Goal: Information Seeking & Learning: Check status

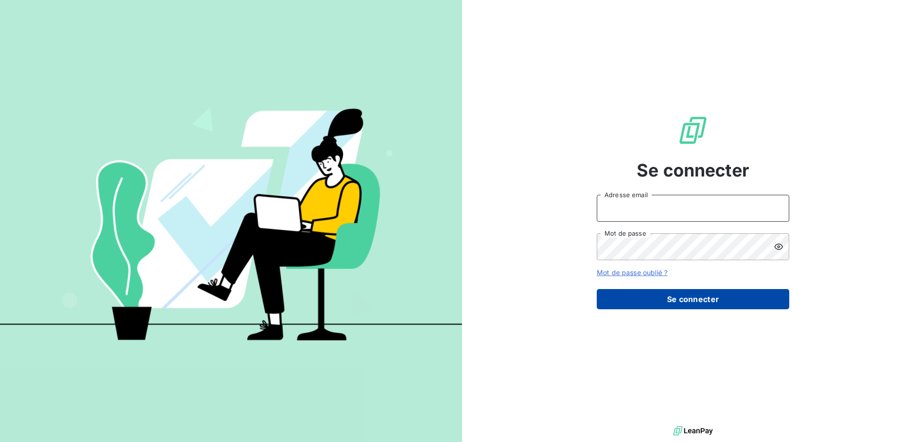
type input "[EMAIL_ADDRESS][DOMAIN_NAME]"
click at [682, 297] on button "Se connecter" at bounding box center [693, 299] width 193 height 20
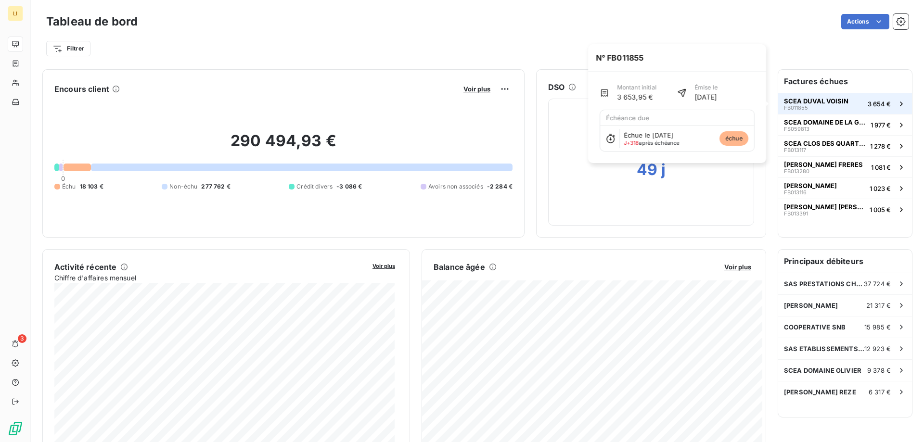
click at [834, 98] on span "SCEA DUVAL VOISIN" at bounding box center [816, 101] width 64 height 8
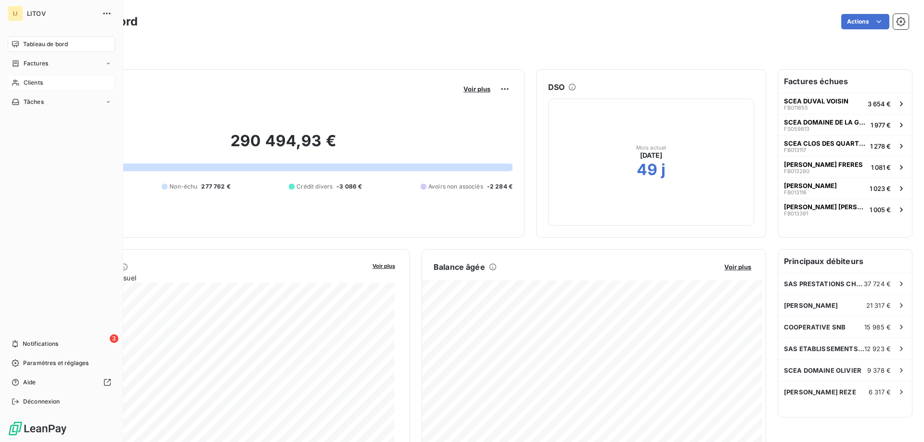
click at [43, 82] on div "Clients" at bounding box center [61, 82] width 107 height 15
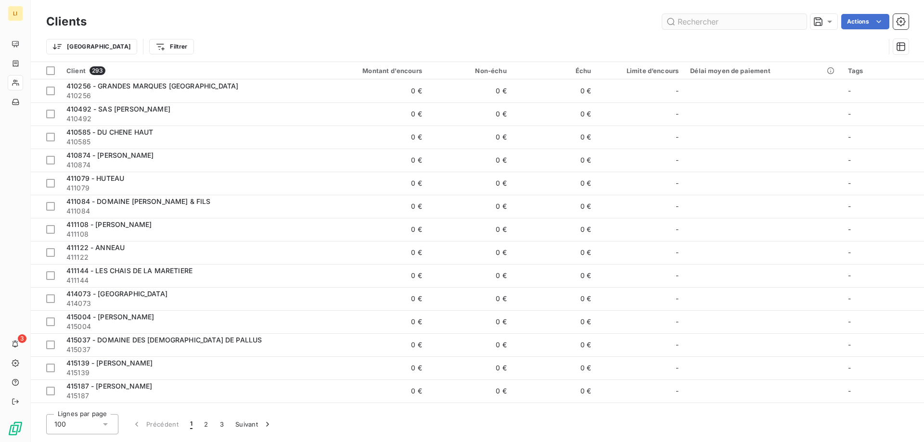
click at [702, 19] on input "text" at bounding box center [734, 21] width 144 height 15
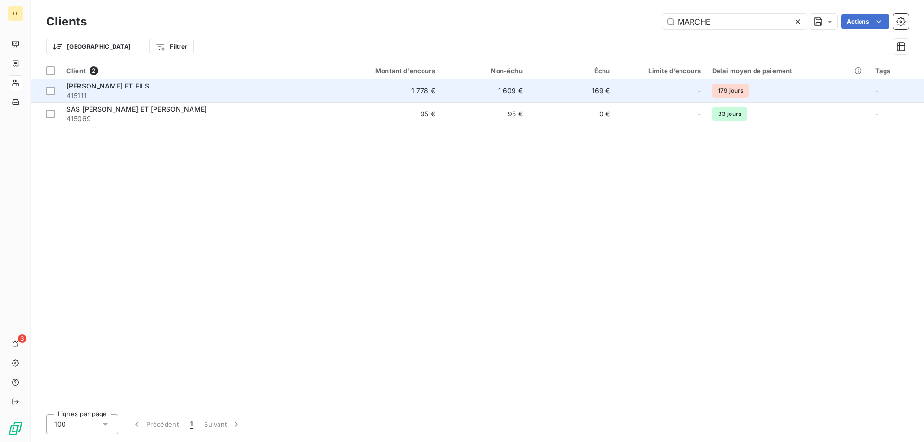
type input "MARCHE"
click at [296, 85] on div "[PERSON_NAME] ET FILS" at bounding box center [191, 86] width 251 height 10
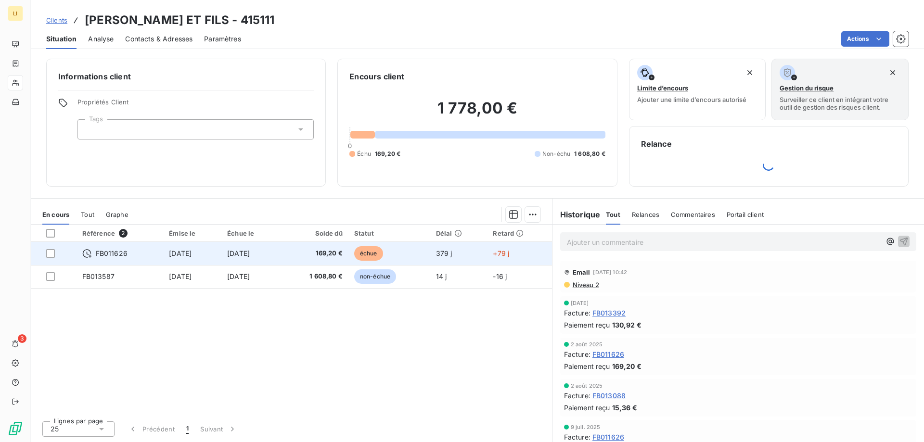
click at [244, 258] on td "[DATE]" at bounding box center [250, 253] width 59 height 23
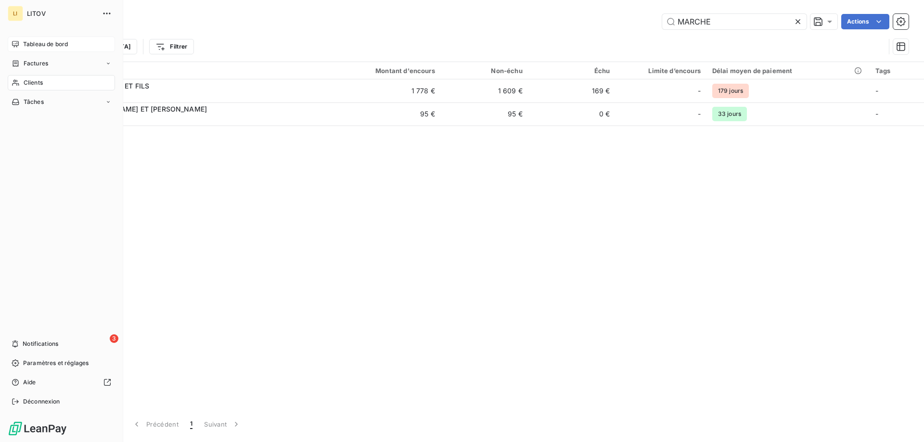
click at [32, 48] on span "Tableau de bord" at bounding box center [45, 44] width 45 height 9
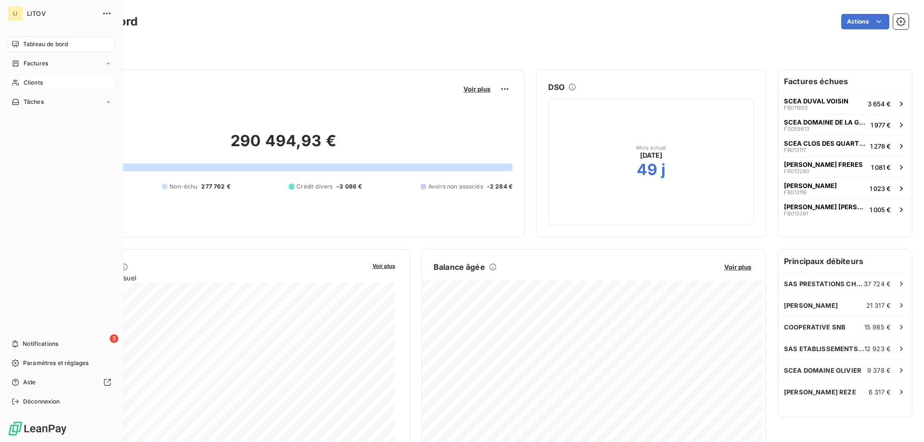
click at [49, 80] on div "Clients" at bounding box center [61, 82] width 107 height 15
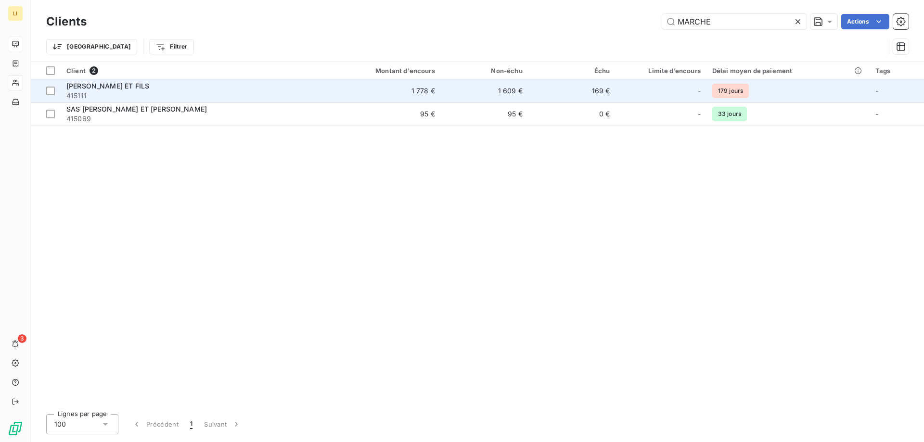
click at [273, 91] on span "415111" at bounding box center [191, 96] width 251 height 10
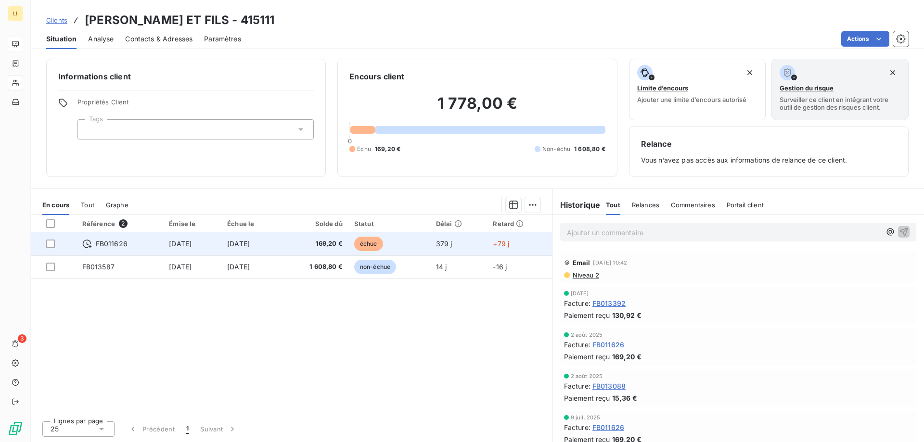
click at [250, 245] on span "[DATE]" at bounding box center [238, 244] width 23 height 8
click at [261, 250] on td "[DATE]" at bounding box center [250, 243] width 59 height 23
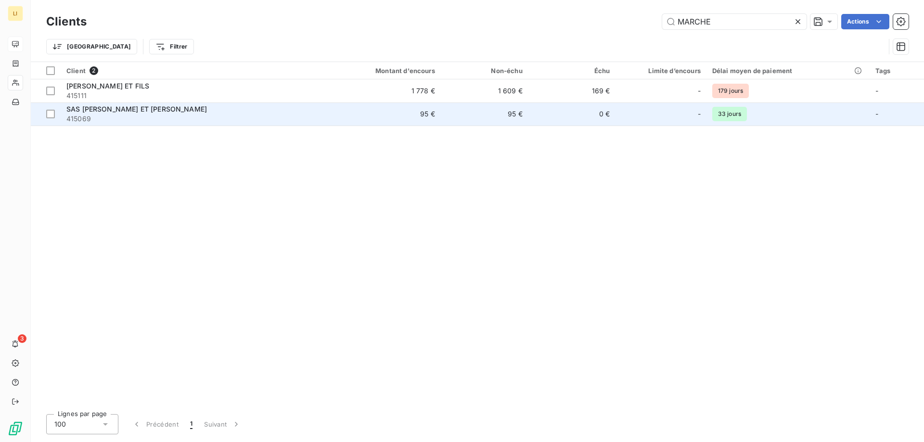
click at [170, 106] on span "SAS [PERSON_NAME] ET [PERSON_NAME]" at bounding box center [136, 109] width 141 height 8
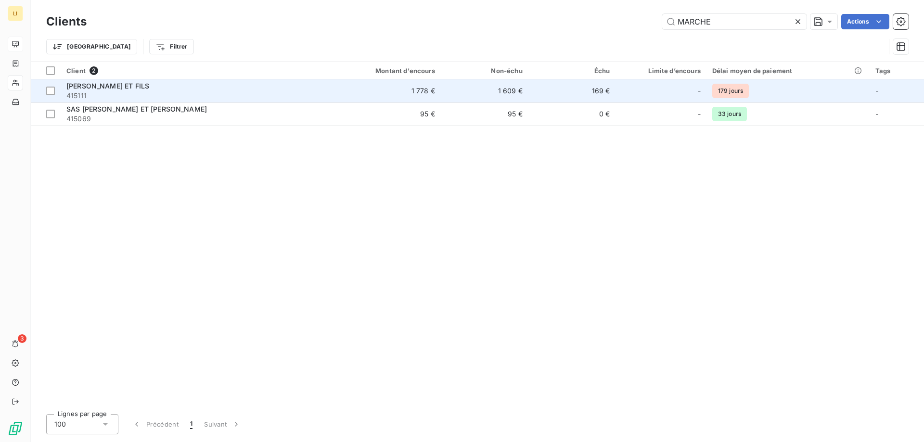
click at [178, 93] on span "415111" at bounding box center [191, 96] width 251 height 10
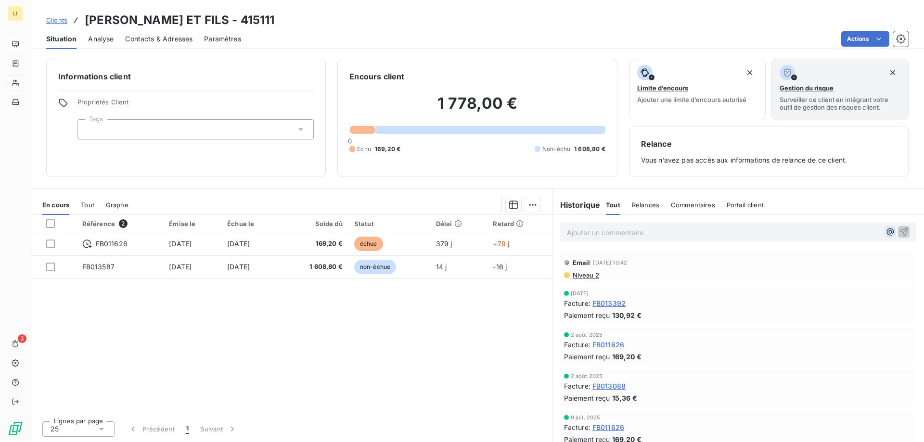
click at [886, 230] on icon "button" at bounding box center [891, 232] width 10 height 10
click at [809, 264] on span "[PERSON_NAME]" at bounding box center [820, 264] width 99 height 8
click at [683, 231] on span "[PERSON_NAME] a contacter" at bounding box center [675, 232] width 95 height 8
click at [723, 232] on span "[PERSON_NAME] a contacter" at bounding box center [675, 232] width 95 height 8
click at [787, 235] on p "﻿ @ [PERSON_NAME] ﻿ [PERSON_NAME] à contacter" at bounding box center [724, 233] width 314 height 12
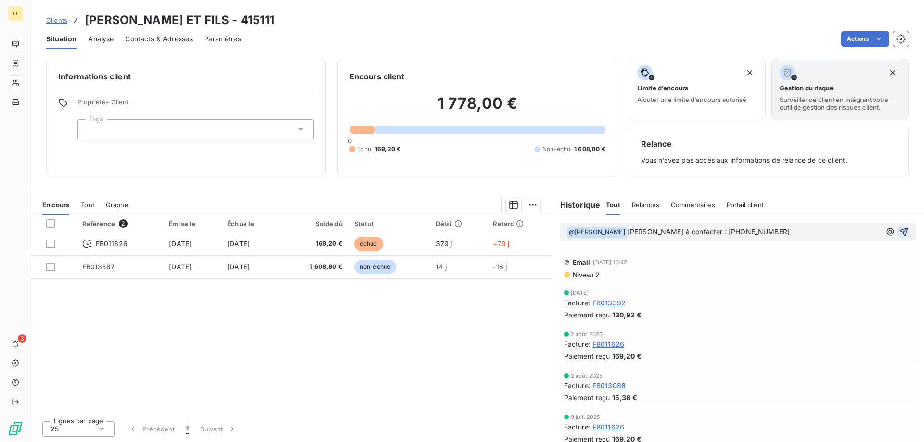
click at [899, 233] on icon "button" at bounding box center [904, 232] width 10 height 10
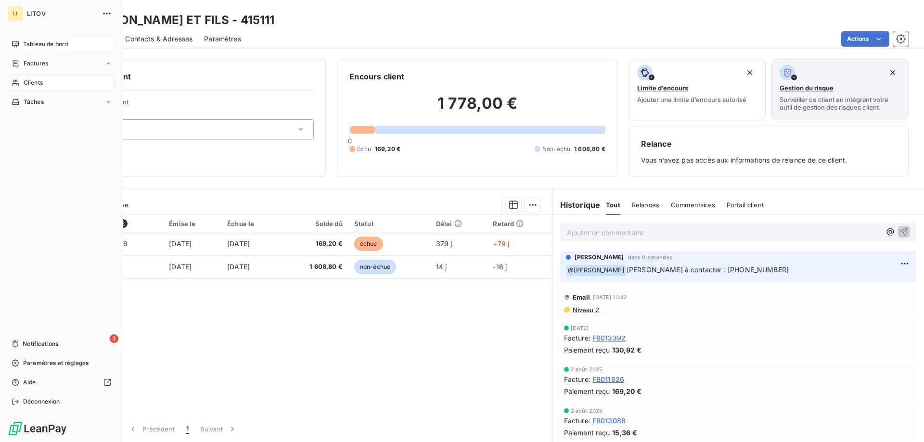
click at [29, 44] on span "Tableau de bord" at bounding box center [45, 44] width 45 height 9
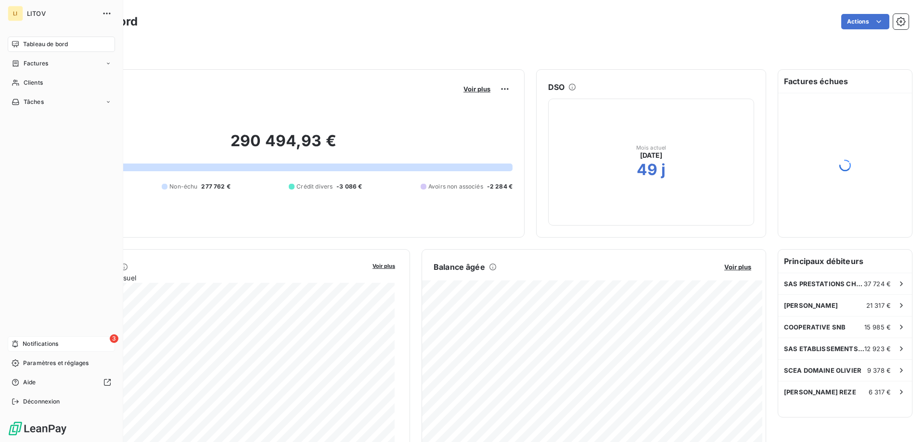
click at [48, 344] on span "Notifications" at bounding box center [41, 344] width 36 height 9
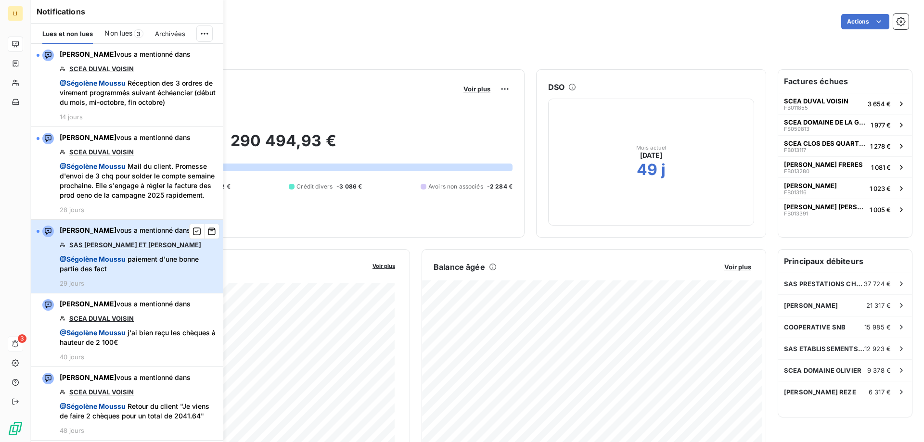
click at [182, 287] on div "[PERSON_NAME] vous a mentionné dans SAS [PERSON_NAME] ET [PERSON_NAME] @ [PERSO…" at bounding box center [139, 257] width 158 height 62
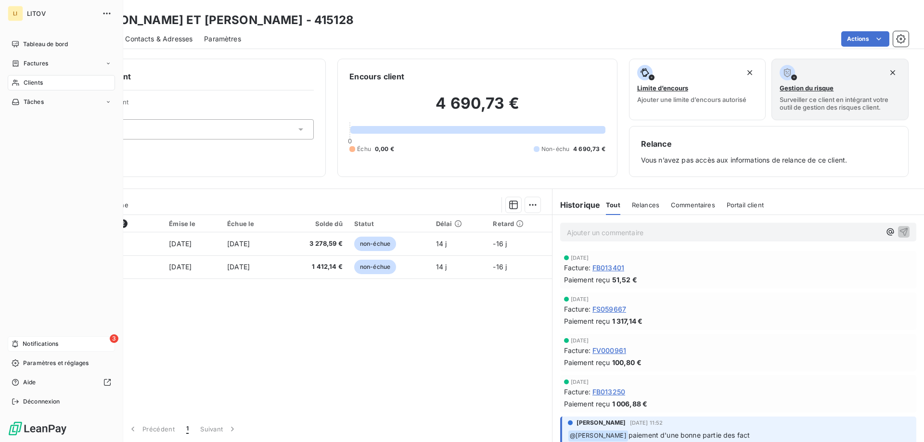
click at [25, 341] on span "Notifications" at bounding box center [41, 344] width 36 height 9
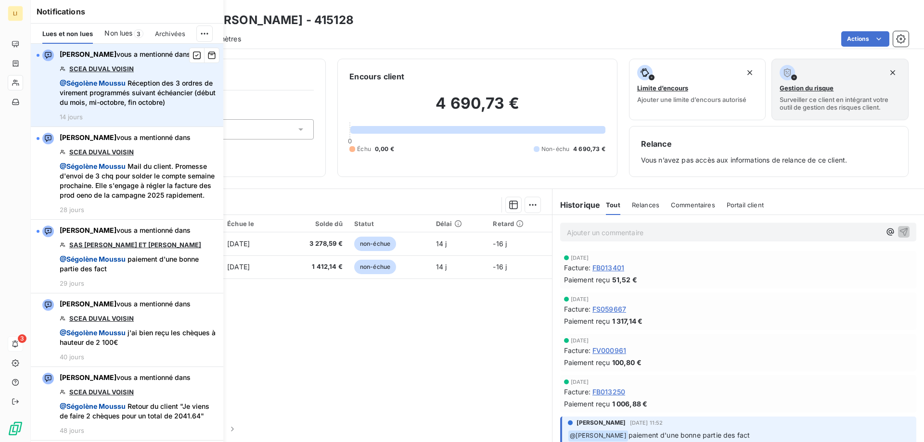
click at [121, 73] on link "SCEA DUVAL VOISIN" at bounding box center [101, 69] width 64 height 8
